Goal: Task Accomplishment & Management: Manage account settings

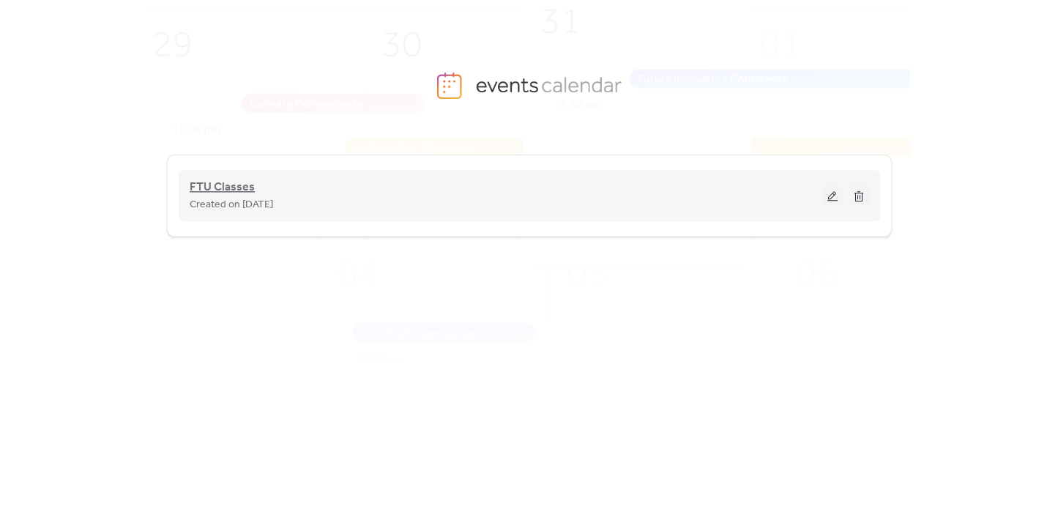
click at [212, 189] on span "FTU Classes" at bounding box center [222, 188] width 65 height 18
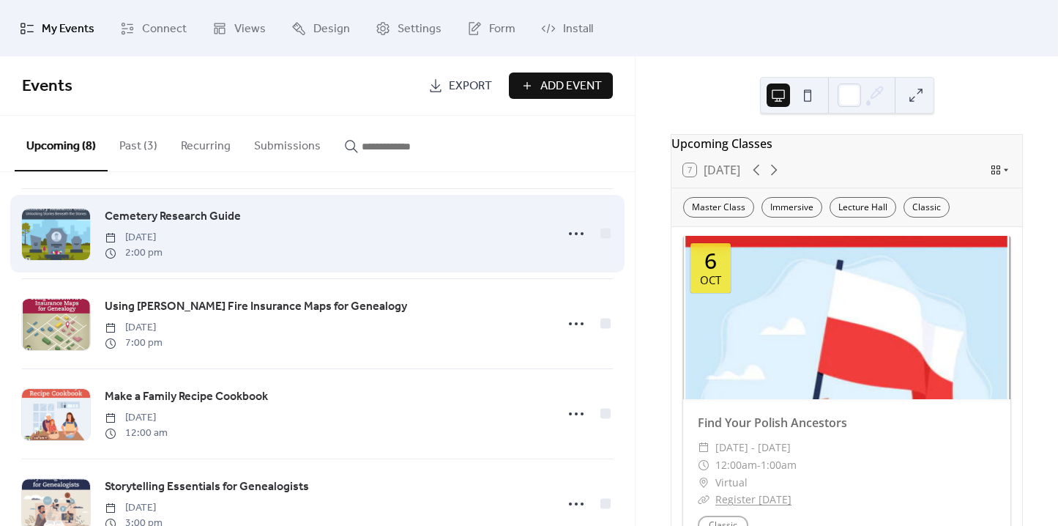
scroll to position [332, 0]
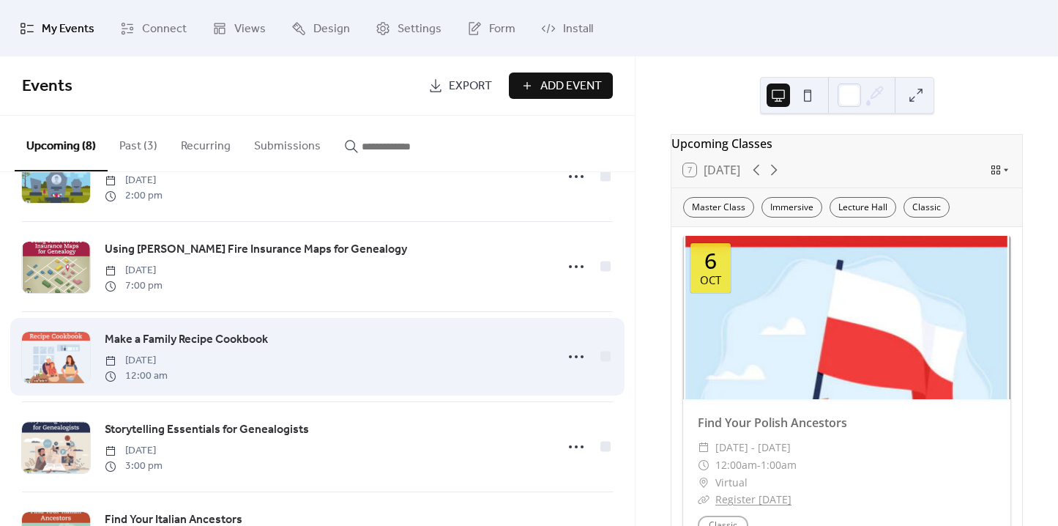
click at [200, 338] on span "Make a Family Recipe Cookbook" at bounding box center [186, 340] width 163 height 18
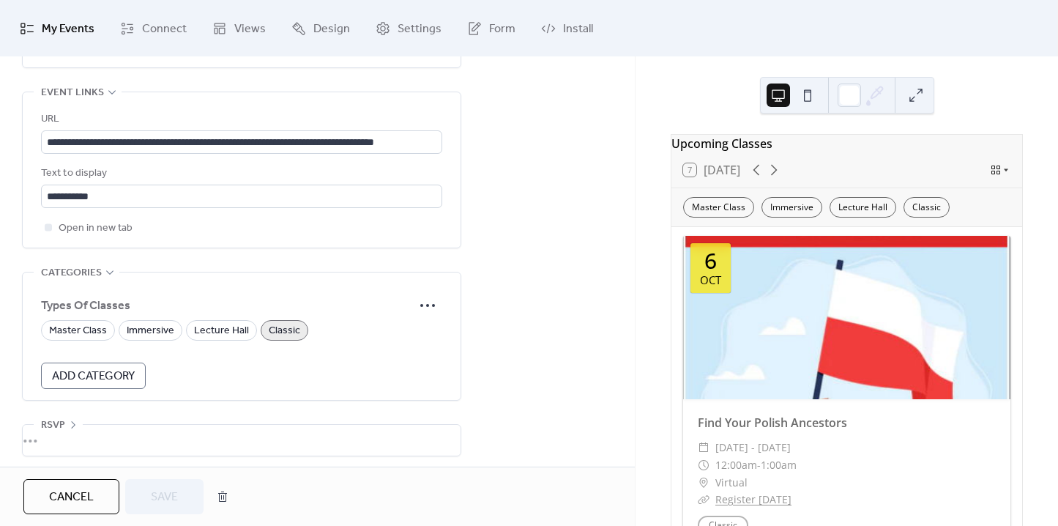
scroll to position [835, 0]
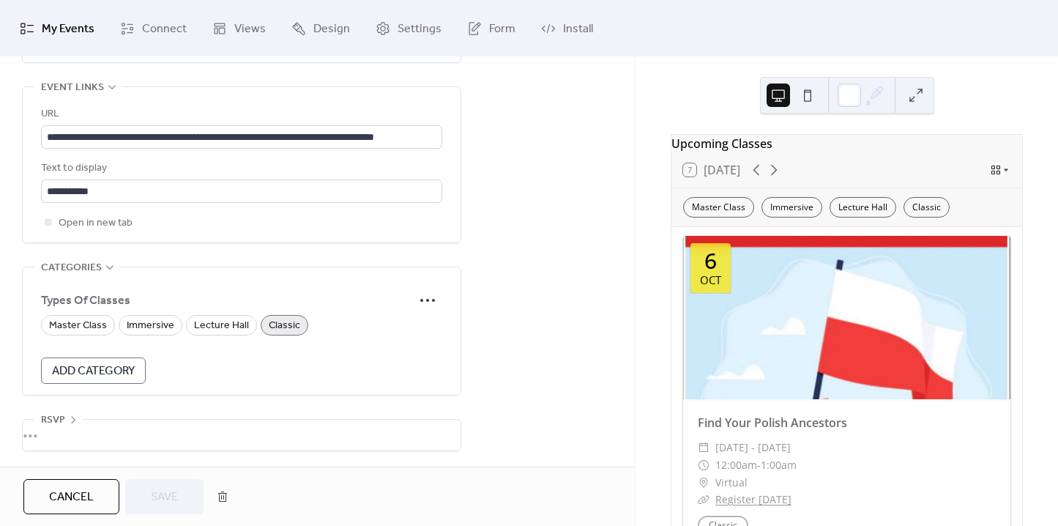
click at [278, 320] on span "Classic" at bounding box center [284, 326] width 31 height 18
click at [159, 497] on span "Save" at bounding box center [164, 497] width 27 height 18
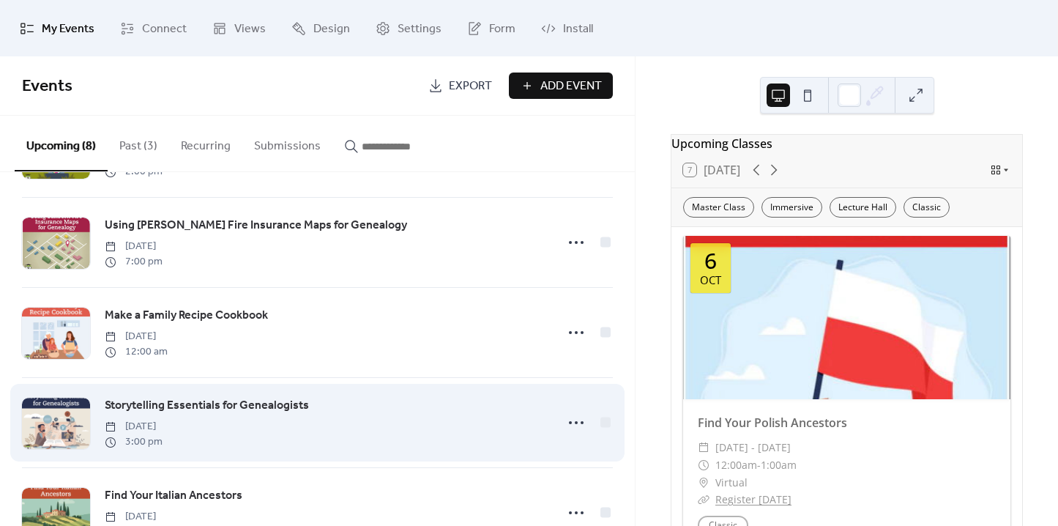
scroll to position [332, 0]
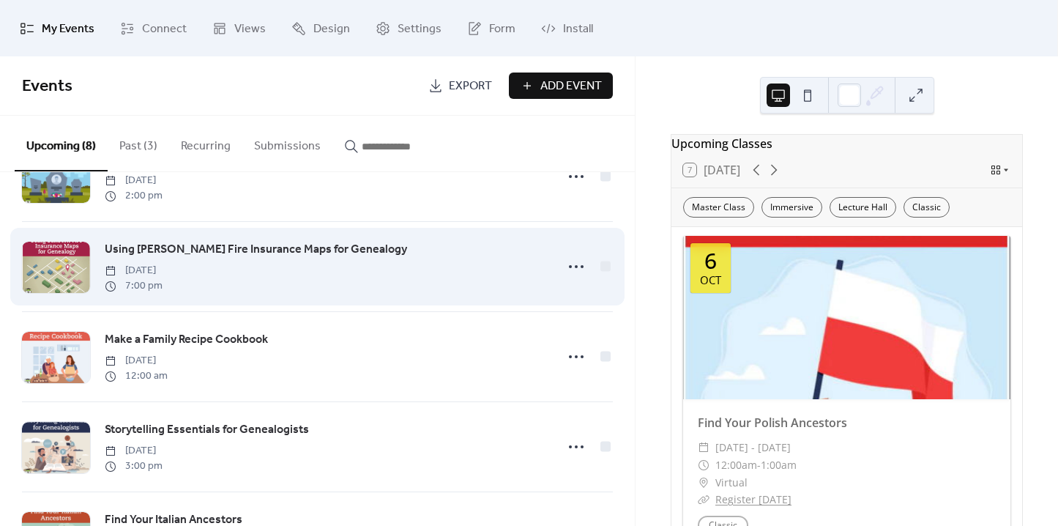
click at [217, 261] on div "Using [PERSON_NAME] Fire Insurance Maps for Genealogy [DATE] 7:00 pm" at bounding box center [326, 266] width 442 height 53
click at [567, 269] on icon at bounding box center [575, 266] width 23 height 23
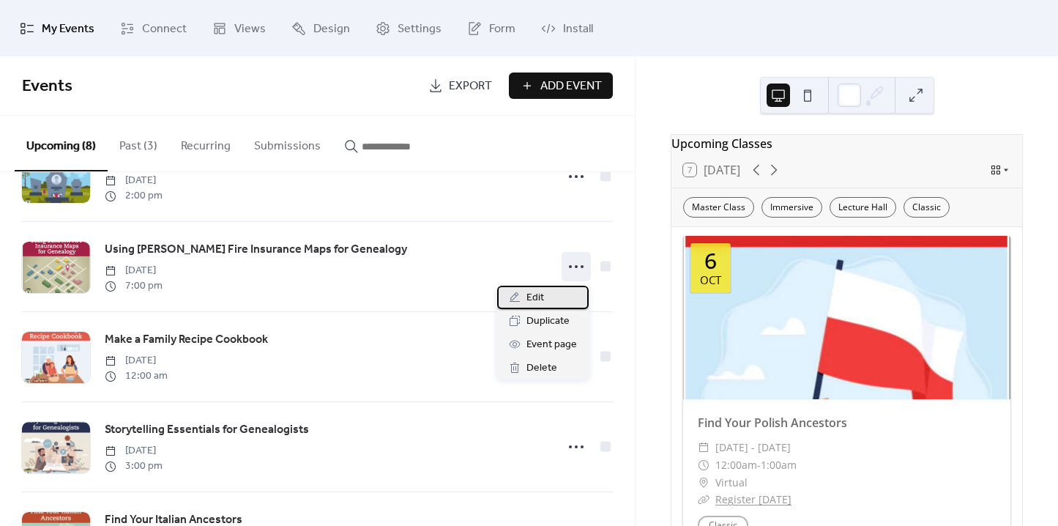
click at [514, 300] on icon at bounding box center [515, 297] width 12 height 12
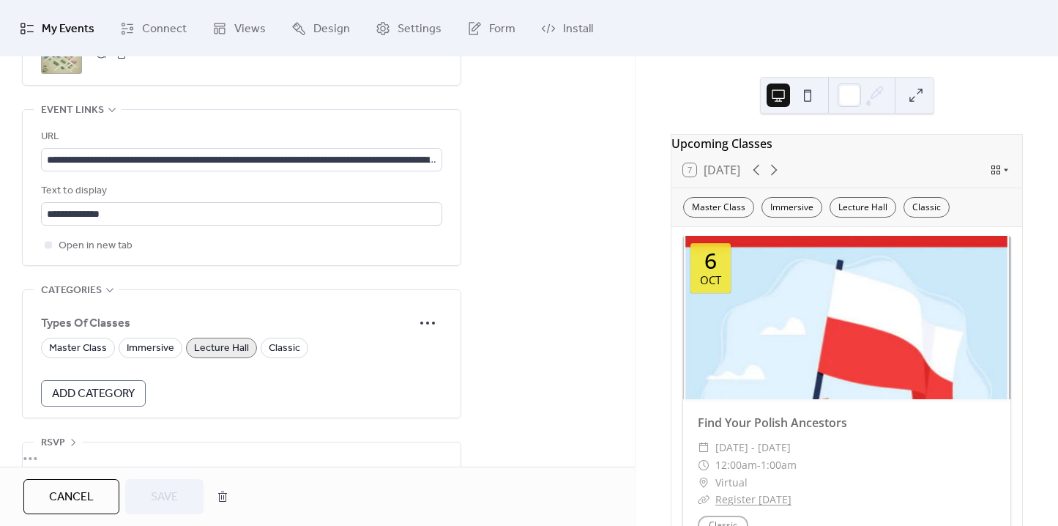
scroll to position [835, 0]
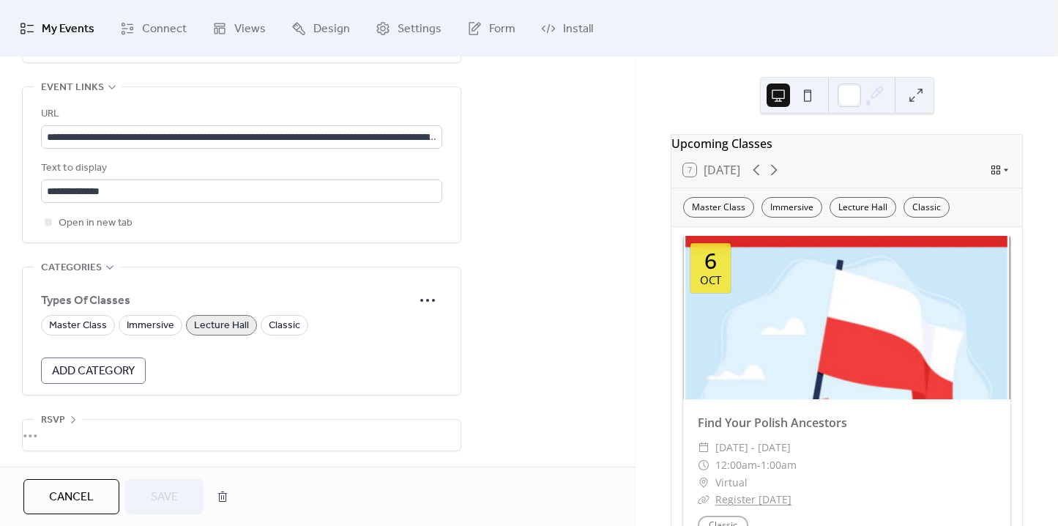
click at [209, 318] on span "Lecture Hall" at bounding box center [221, 326] width 55 height 18
click at [168, 489] on span "Save" at bounding box center [164, 497] width 27 height 18
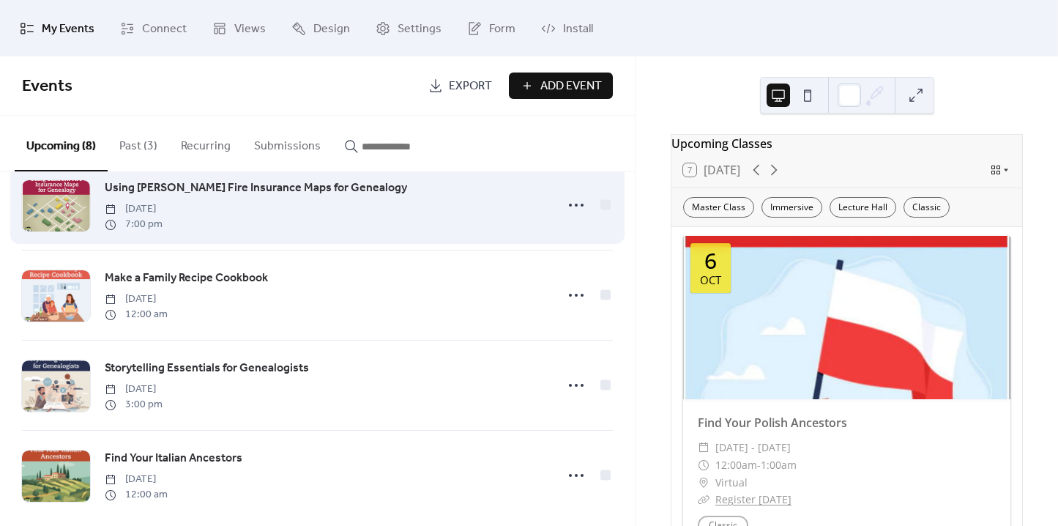
scroll to position [399, 0]
